Goal: Information Seeking & Learning: Check status

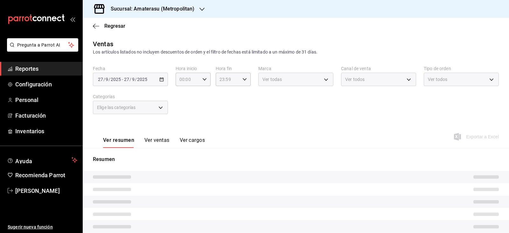
type input "05:00"
type input "e4cd7fcb-d45b-43ae-a99f-ad4ccfcd9032"
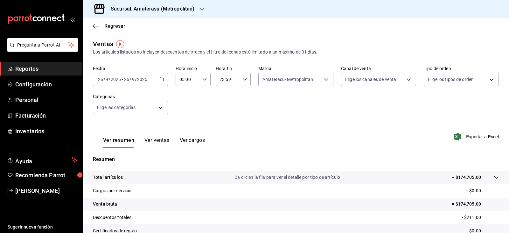
click at [162, 78] on icon "button" at bounding box center [161, 79] width 4 height 4
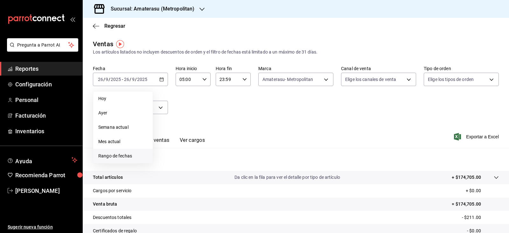
click at [132, 154] on span "Rango de fechas" at bounding box center [122, 155] width 49 height 7
click at [198, 165] on abbr "25" at bounding box center [200, 163] width 4 height 4
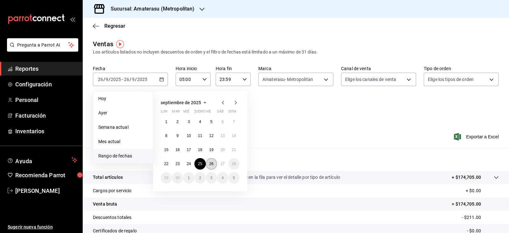
click at [210, 164] on abbr "26" at bounding box center [211, 163] width 4 height 4
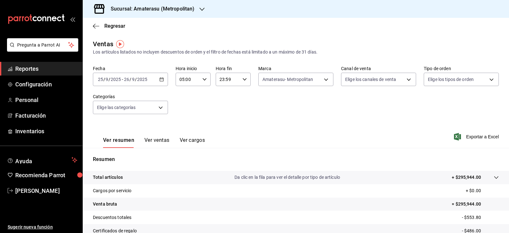
click at [160, 78] on icon "button" at bounding box center [161, 79] width 4 height 4
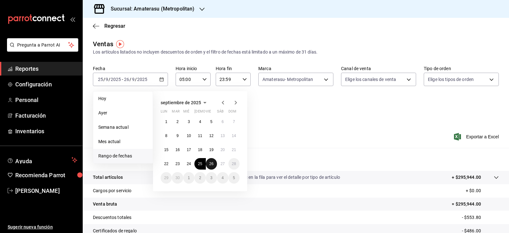
click at [213, 161] on button "26" at bounding box center [211, 163] width 11 height 11
click at [221, 161] on abbr "27" at bounding box center [222, 163] width 4 height 4
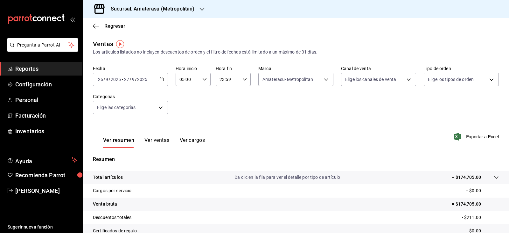
click at [242, 75] on div "23:59 Hora fin" at bounding box center [233, 79] width 35 height 13
click at [228, 99] on button "04" at bounding box center [222, 95] width 15 height 13
type input "04:59"
click at [272, 95] on div at bounding box center [254, 116] width 509 height 233
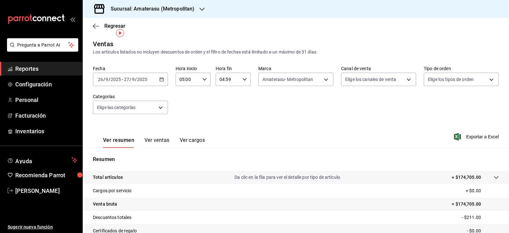
scroll to position [72, 0]
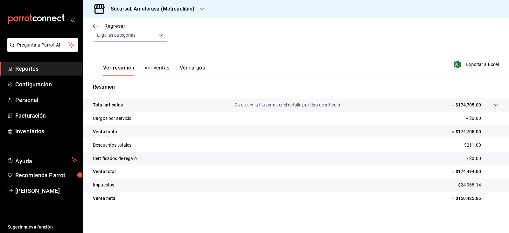
click at [95, 24] on icon "button" at bounding box center [96, 26] width 6 height 6
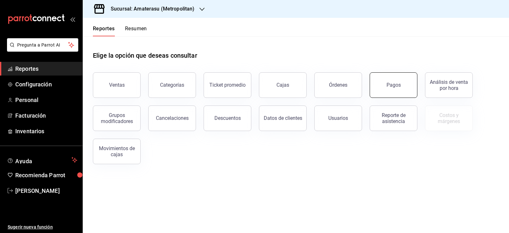
click at [385, 79] on button "Pagos" at bounding box center [394, 84] width 48 height 25
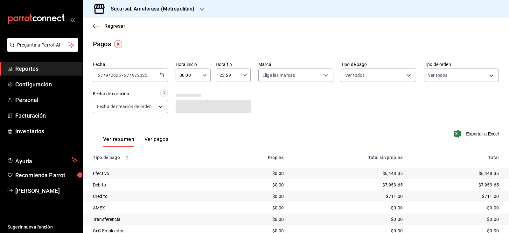
click at [160, 76] on icon "button" at bounding box center [161, 75] width 4 height 4
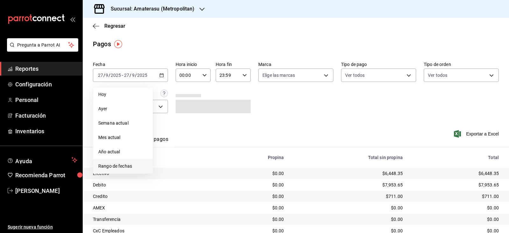
click at [129, 163] on span "Rango de fechas" at bounding box center [122, 166] width 49 height 7
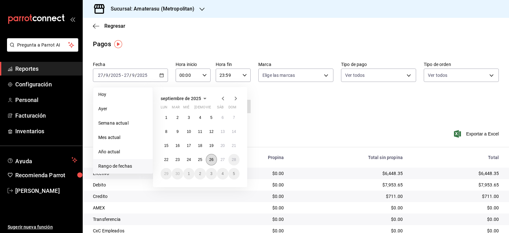
click at [213, 155] on button "26" at bounding box center [211, 159] width 11 height 11
click at [220, 156] on button "27" at bounding box center [222, 159] width 11 height 11
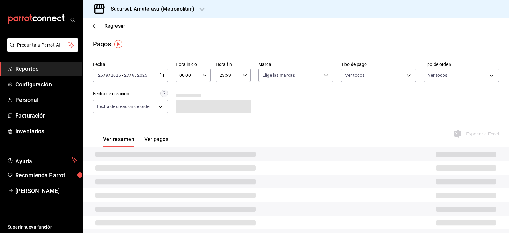
click at [205, 79] on div "00:00 Hora inicio" at bounding box center [193, 74] width 35 height 13
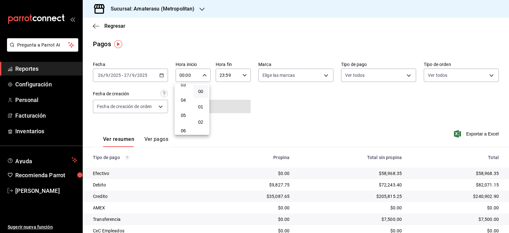
scroll to position [64, 0]
click at [188, 102] on button "05" at bounding box center [183, 104] width 15 height 13
type input "05:00"
click at [241, 76] on div at bounding box center [254, 116] width 509 height 233
click at [242, 76] on icon "button" at bounding box center [244, 75] width 4 height 4
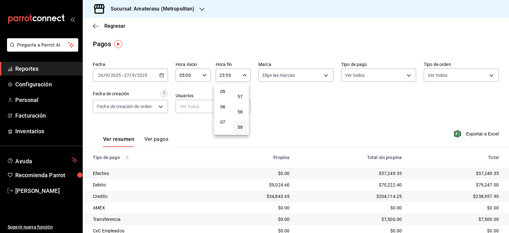
scroll to position [61, 0]
click at [220, 93] on span "04" at bounding box center [222, 91] width 7 height 5
type input "04:59"
click at [265, 89] on div at bounding box center [254, 116] width 509 height 233
click at [297, 75] on body "Pregunta a Parrot AI Reportes Configuración Personal Facturación Inventarios Ay…" at bounding box center [254, 116] width 509 height 233
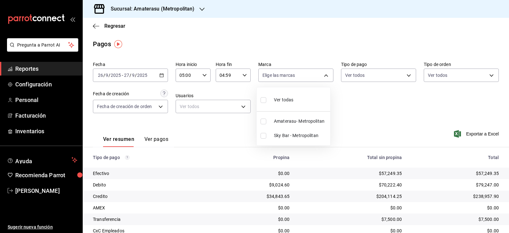
click at [282, 99] on span "Ver todas" at bounding box center [283, 99] width 19 height 7
type input "e4cd7fcb-d45b-43ae-a99f-ad4ccfcd9032,f3afaab8-8c3d-4e49-a299-af9bdf6027b2"
checkbox input "true"
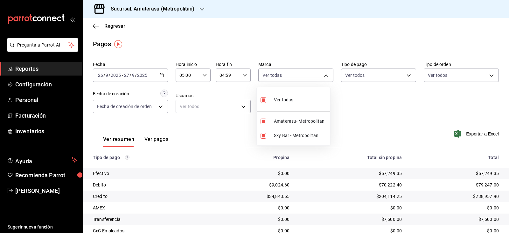
click at [348, 93] on div at bounding box center [254, 116] width 509 height 233
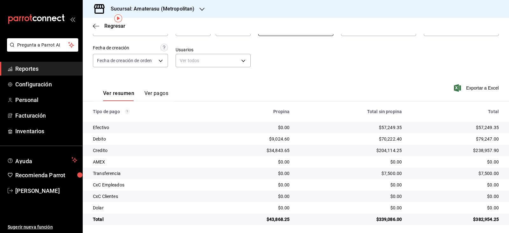
scroll to position [48, 0]
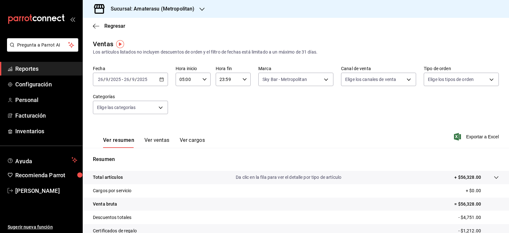
click at [156, 81] on div "[DATE] [DATE] - [DATE] [DATE]" at bounding box center [130, 79] width 75 height 13
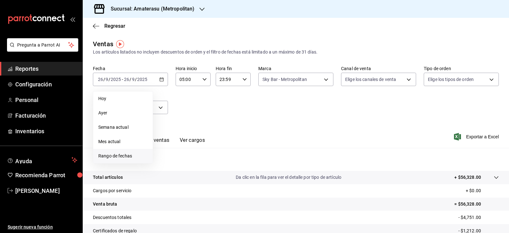
click at [134, 154] on span "Rango de fechas" at bounding box center [122, 155] width 49 height 7
click at [207, 161] on button "26" at bounding box center [211, 163] width 11 height 11
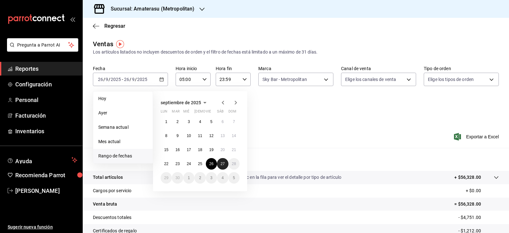
click at [219, 161] on button "27" at bounding box center [222, 163] width 11 height 11
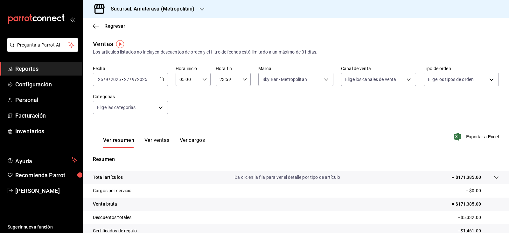
click at [242, 81] on icon "button" at bounding box center [244, 79] width 4 height 4
click at [220, 95] on span "04" at bounding box center [222, 95] width 7 height 5
type input "04:59"
click at [301, 114] on div at bounding box center [254, 116] width 509 height 233
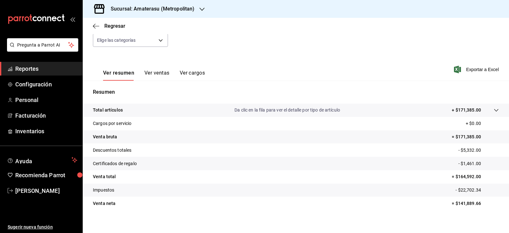
scroll to position [72, 0]
